Goal: Use online tool/utility: Utilize a website feature to perform a specific function

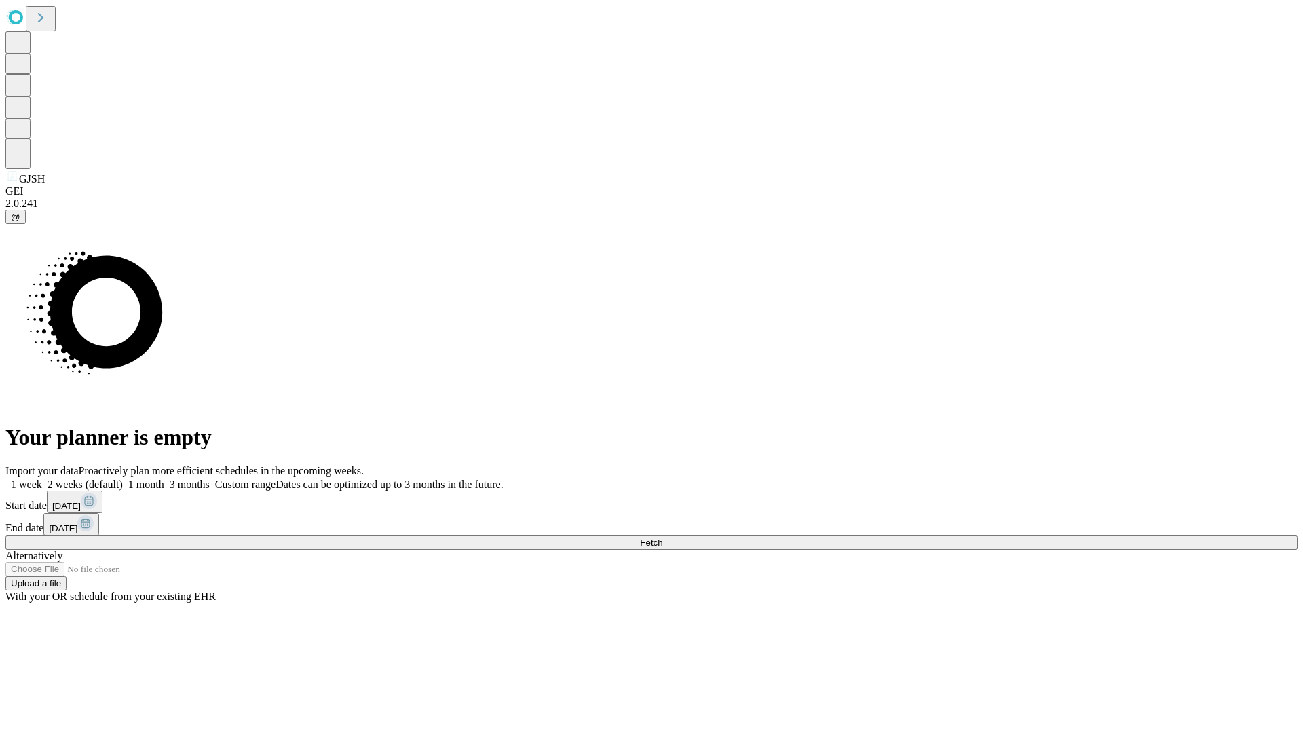
click at [662, 538] on span "Fetch" at bounding box center [651, 543] width 22 height 10
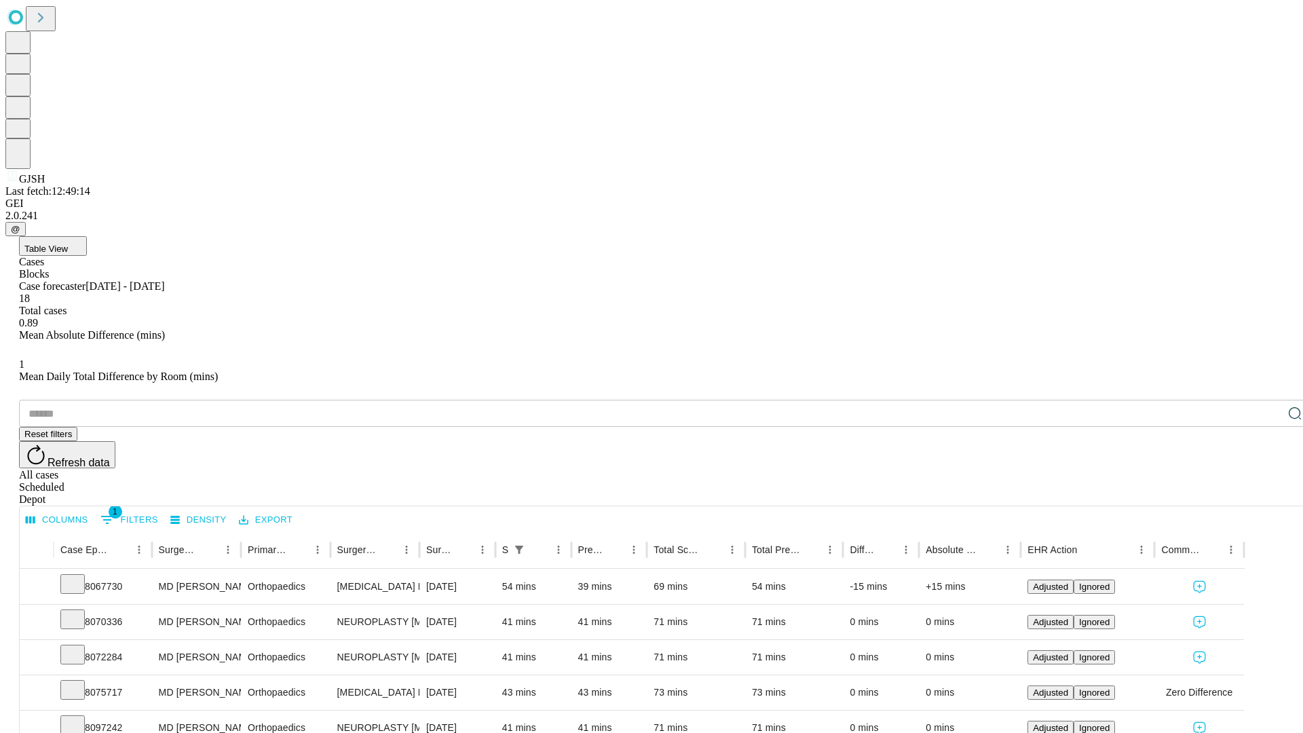
click at [68, 244] on span "Table View" at bounding box center [45, 249] width 43 height 10
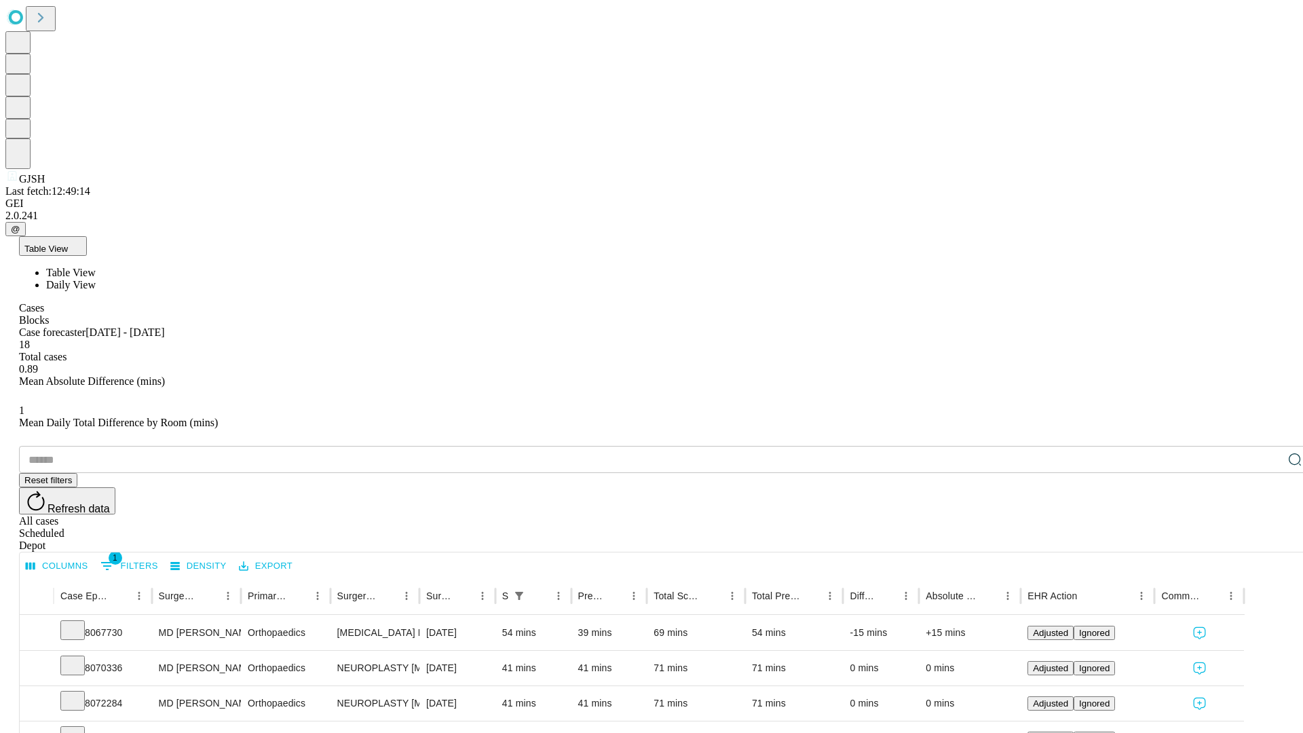
click at [96, 279] on span "Daily View" at bounding box center [71, 285] width 50 height 12
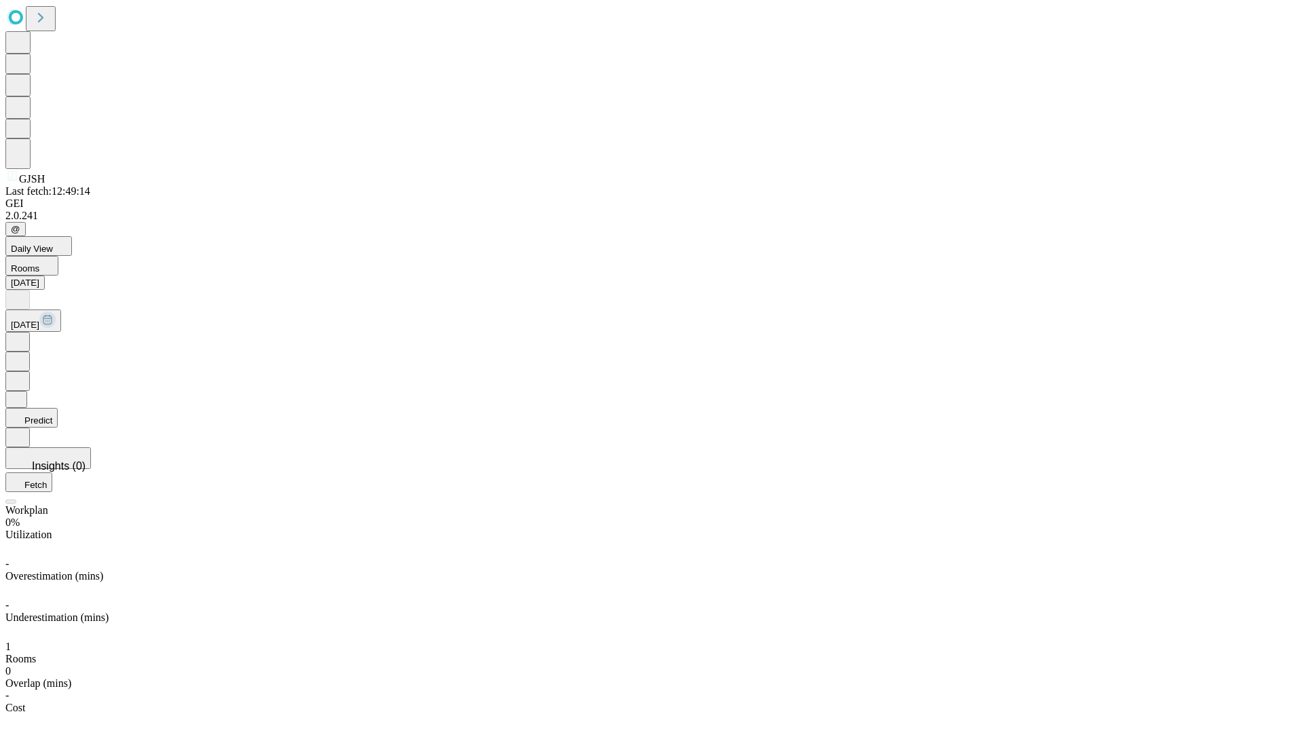
click at [58, 408] on button "Predict" at bounding box center [31, 418] width 52 height 20
